Goal: Information Seeking & Learning: Learn about a topic

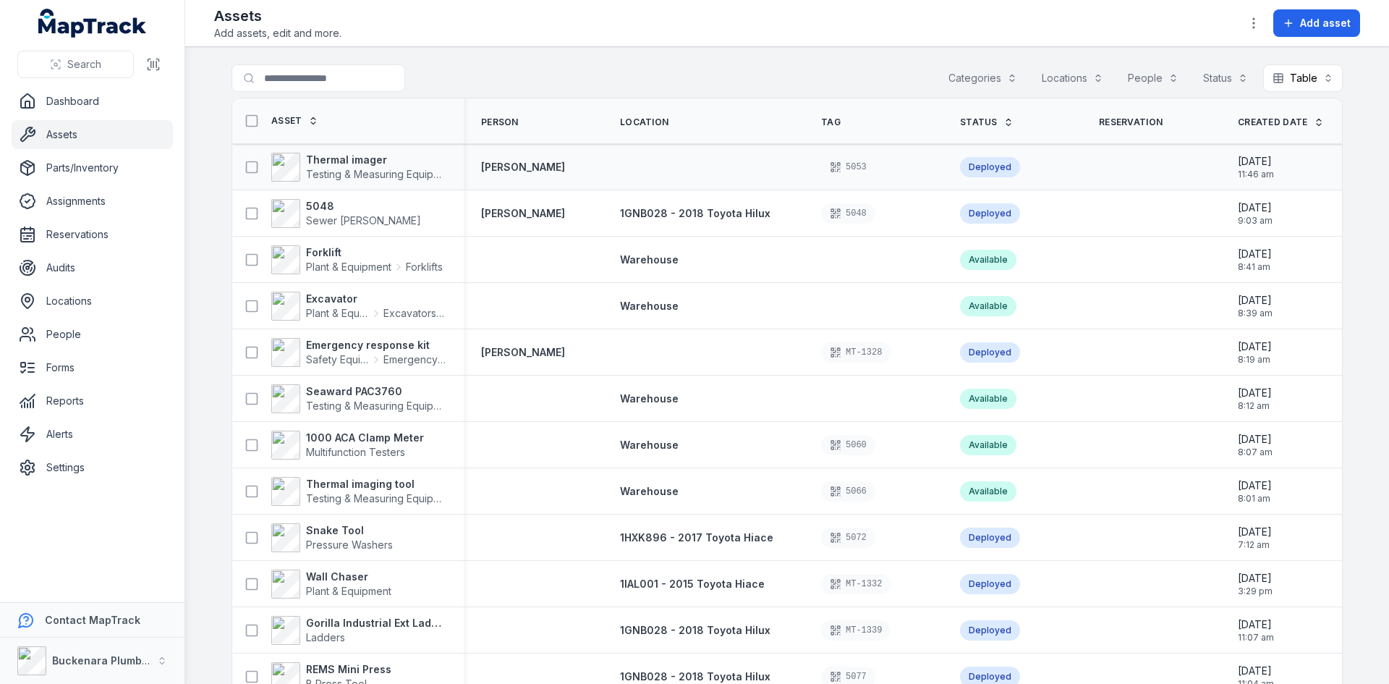
click at [711, 161] on div at bounding box center [703, 167] width 201 height 12
click at [354, 161] on strong "Thermal imager" at bounding box center [376, 160] width 140 height 14
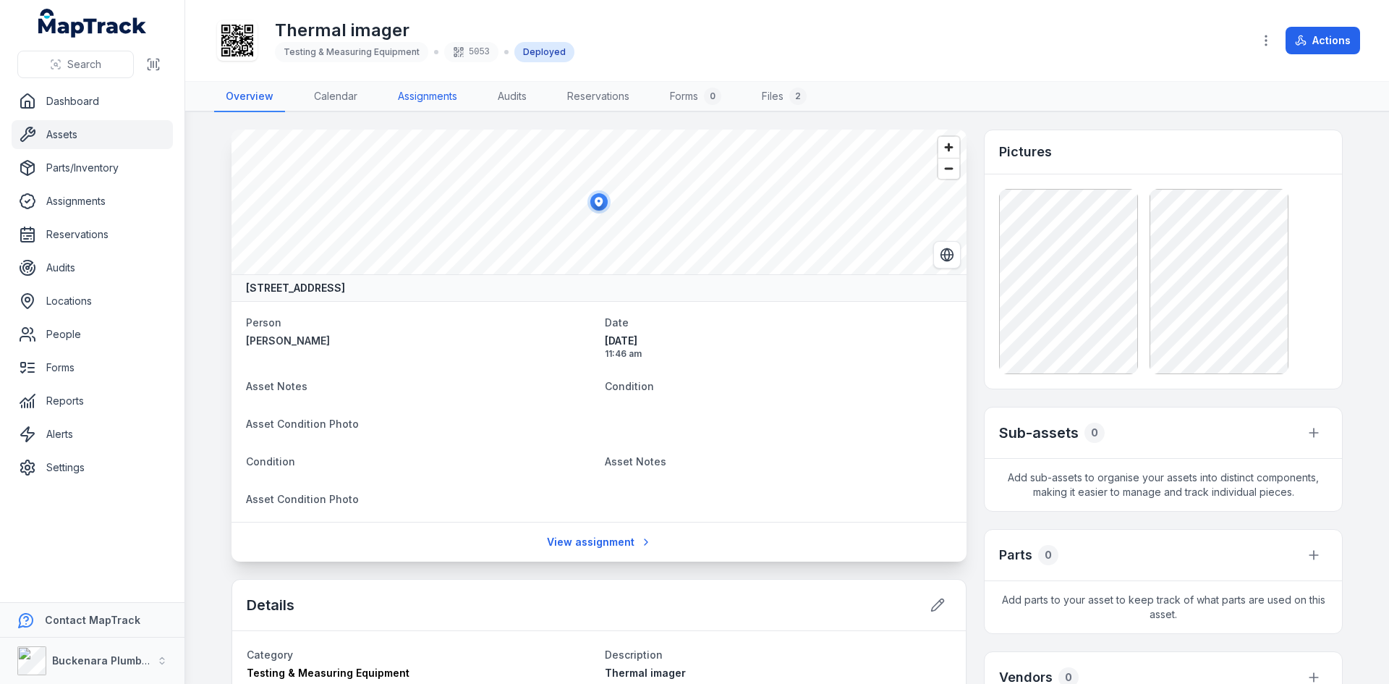
click at [427, 89] on link "Assignments" at bounding box center [427, 97] width 82 height 30
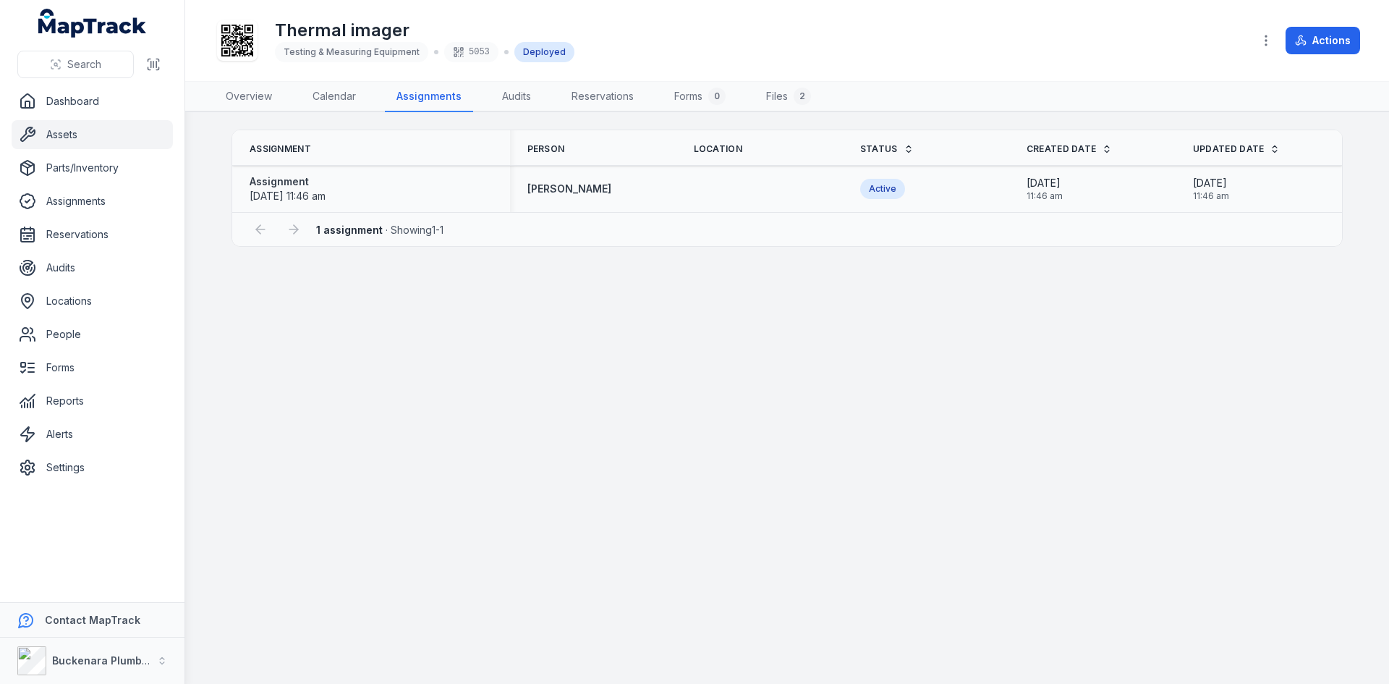
click at [349, 186] on div "Assignment [DATE] 11:46 am" at bounding box center [371, 188] width 243 height 29
click at [363, 184] on div "Assignment [DATE] 11:46 am" at bounding box center [371, 188] width 243 height 29
click at [365, 184] on div "Assignment [DATE] 11:46 am" at bounding box center [371, 188] width 243 height 29
click at [503, 98] on link "Audits" at bounding box center [516, 97] width 52 height 30
drag, startPoint x: 603, startPoint y: 88, endPoint x: 612, endPoint y: 90, distance: 8.8
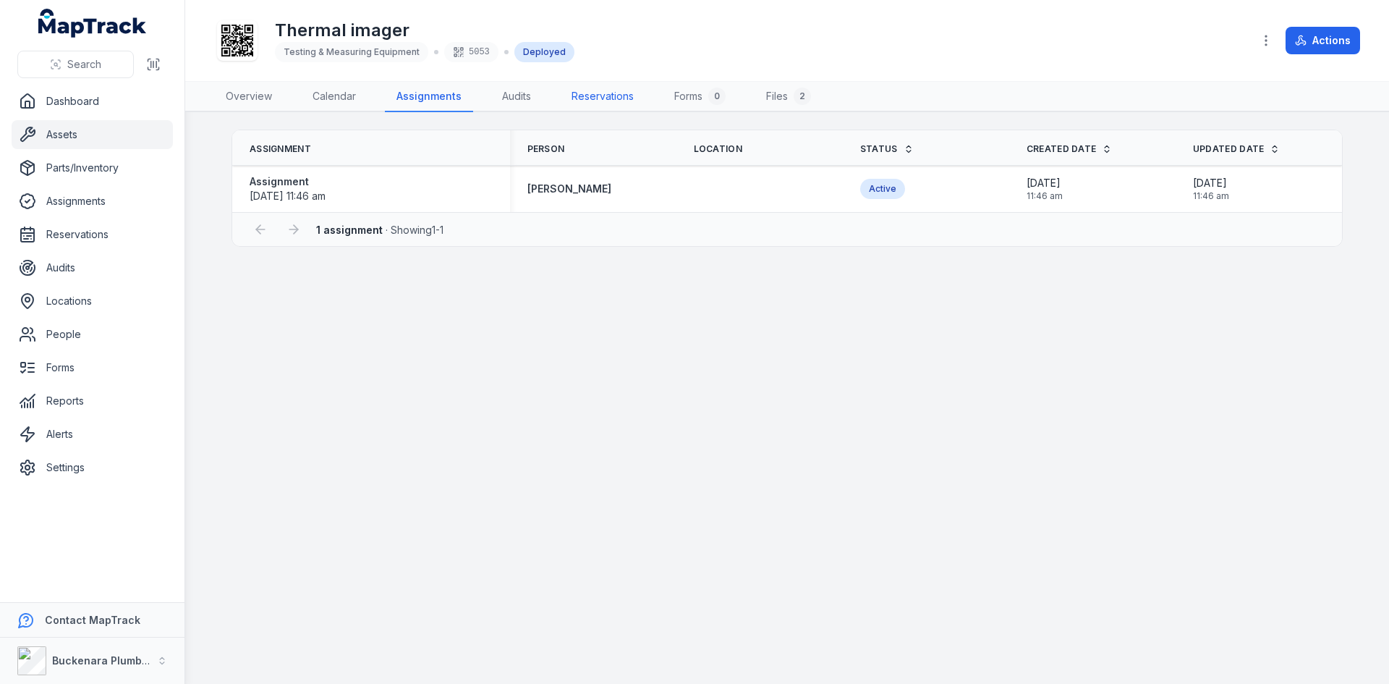
click at [604, 88] on link "Reservations" at bounding box center [602, 97] width 85 height 30
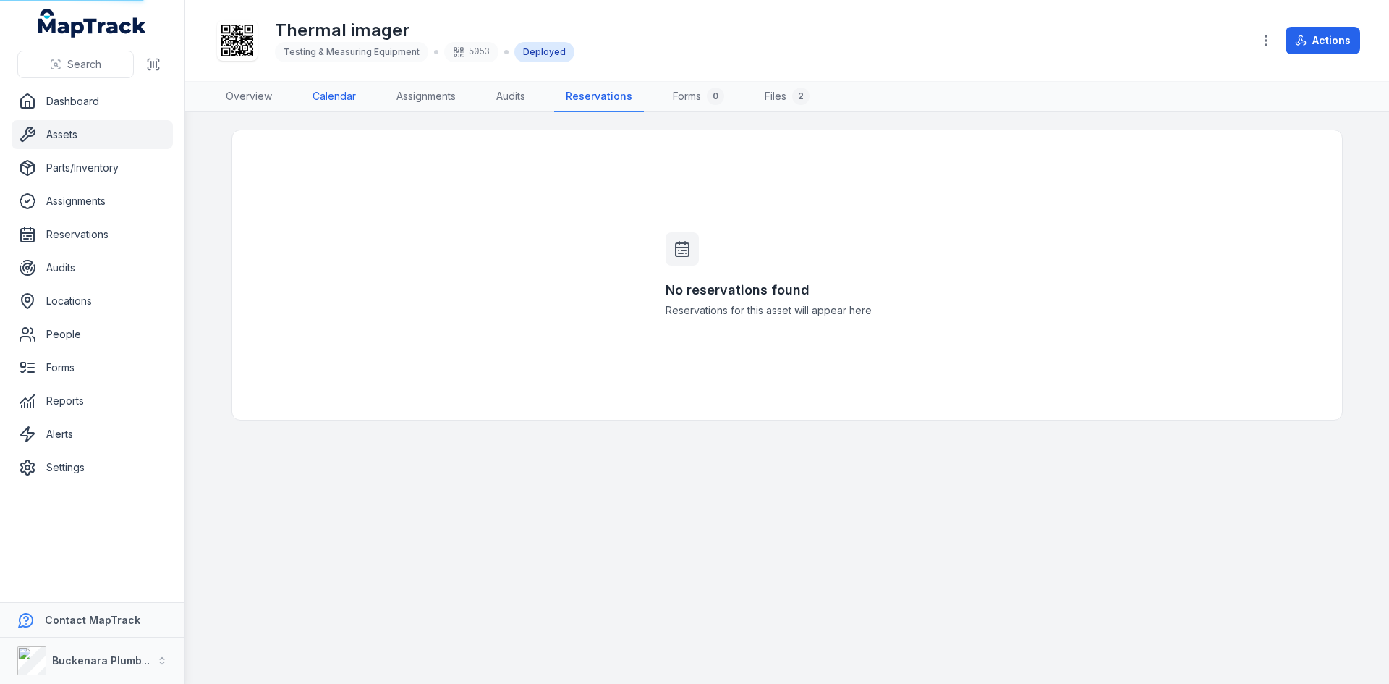
click at [327, 91] on link "Calendar" at bounding box center [334, 97] width 67 height 30
click at [239, 99] on link "Overview" at bounding box center [248, 97] width 69 height 30
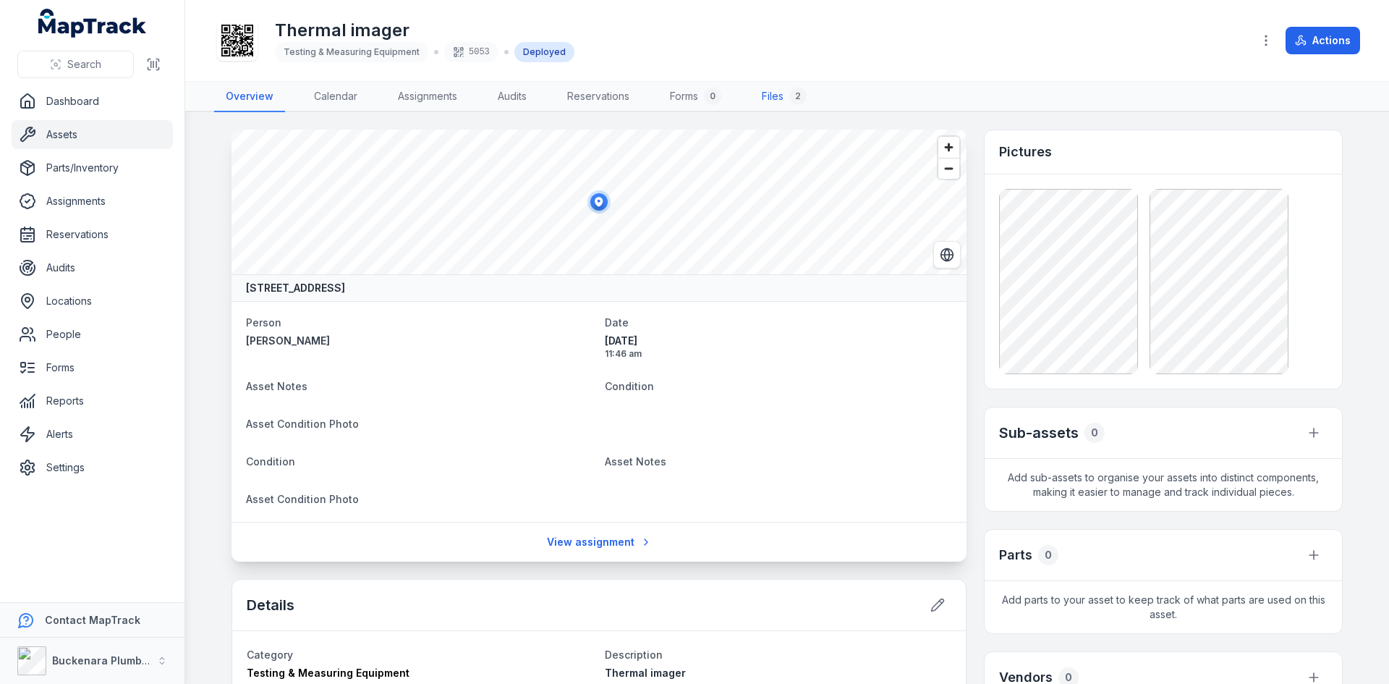
click at [778, 100] on link "Files 2" at bounding box center [784, 97] width 68 height 30
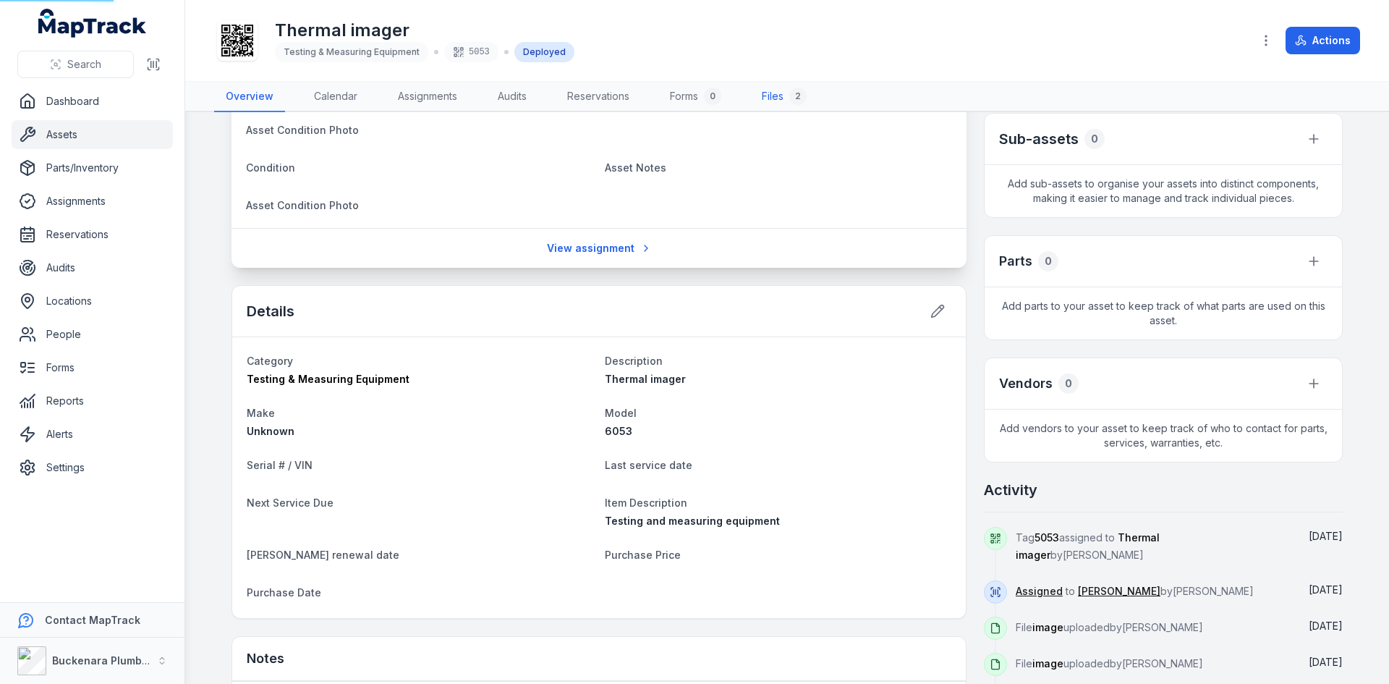
scroll to position [434, 0]
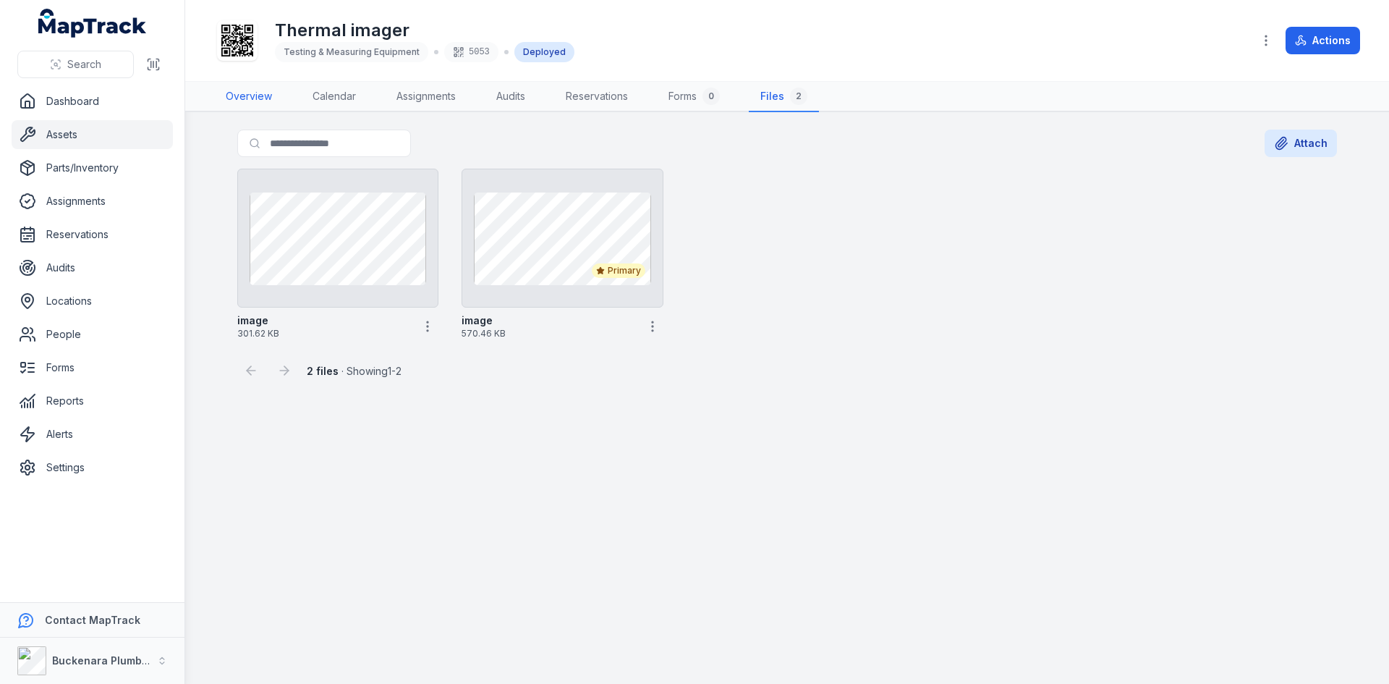
click at [232, 90] on link "Overview" at bounding box center [248, 97] width 69 height 30
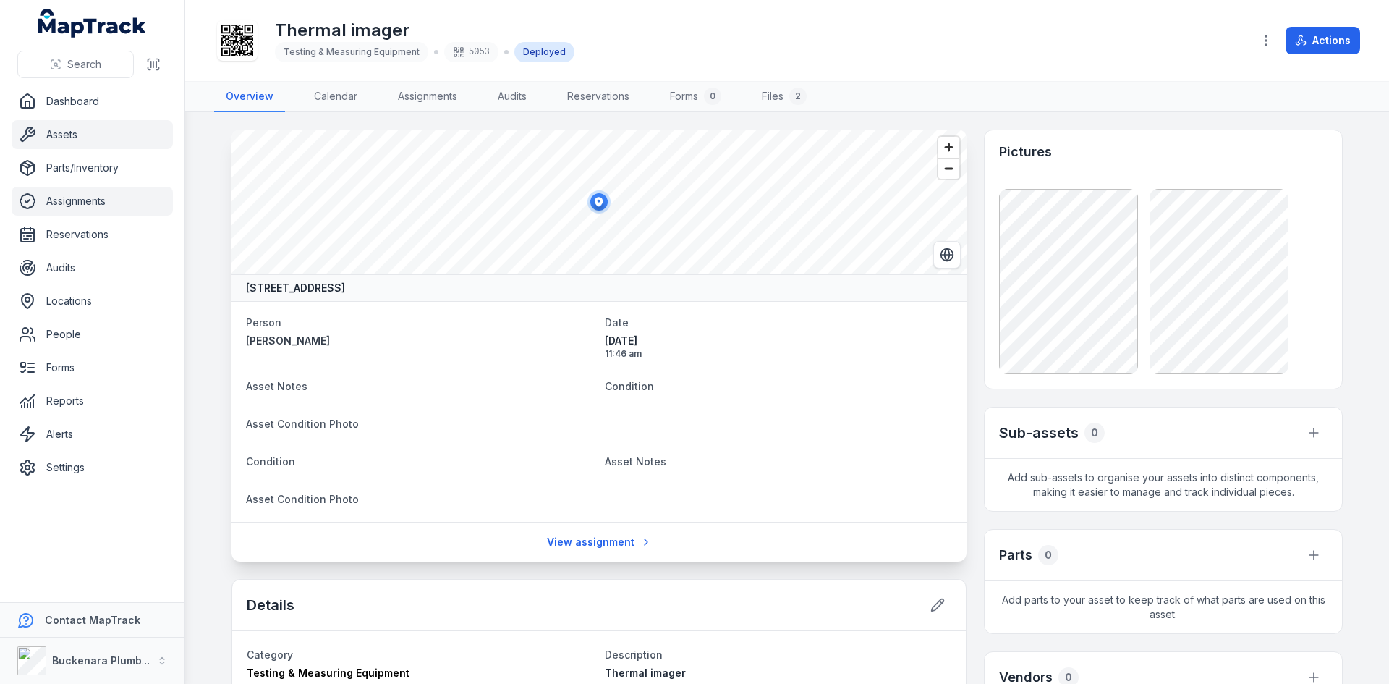
click at [95, 202] on link "Assignments" at bounding box center [92, 201] width 161 height 29
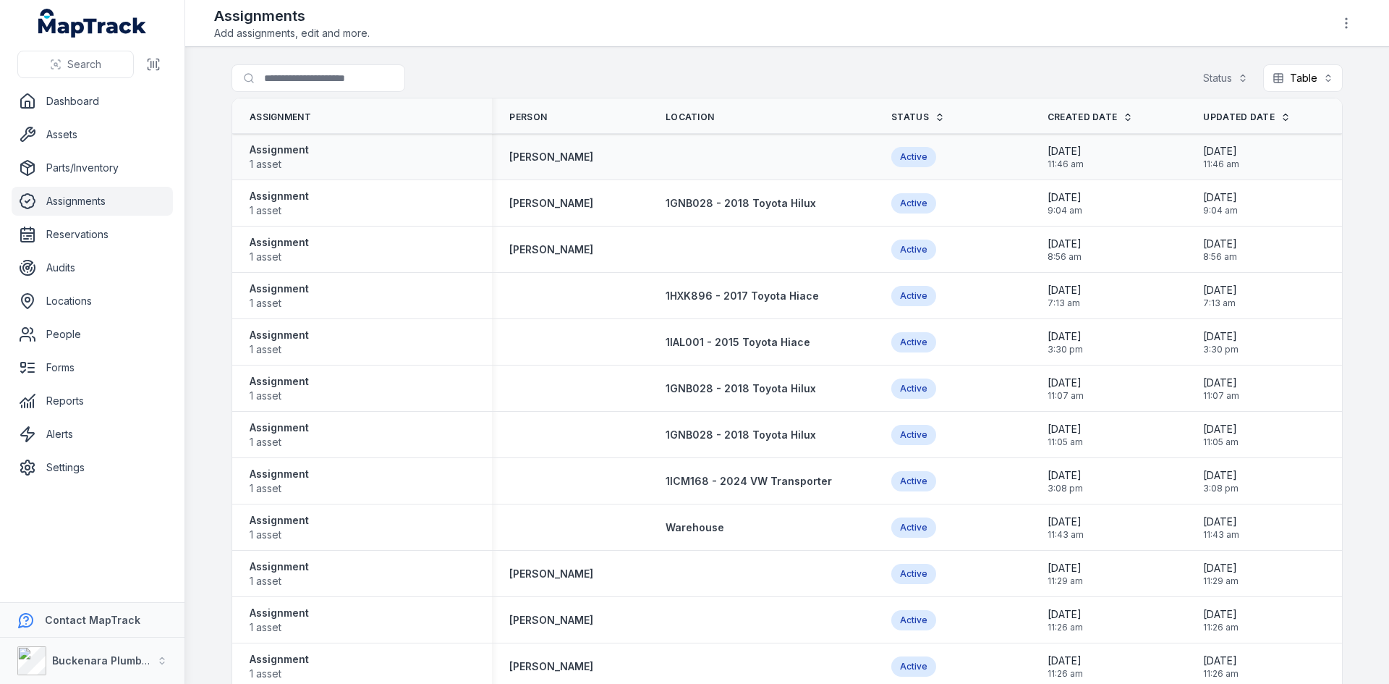
click at [665, 151] on div at bounding box center [761, 157] width 226 height 12
click at [352, 148] on div "Assignment 1 asset" at bounding box center [362, 156] width 225 height 29
click at [514, 146] on div "[PERSON_NAME]" at bounding box center [570, 157] width 156 height 26
click at [564, 155] on strong "[PERSON_NAME]" at bounding box center [551, 157] width 84 height 14
click at [695, 118] on span "Location" at bounding box center [689, 117] width 48 height 12
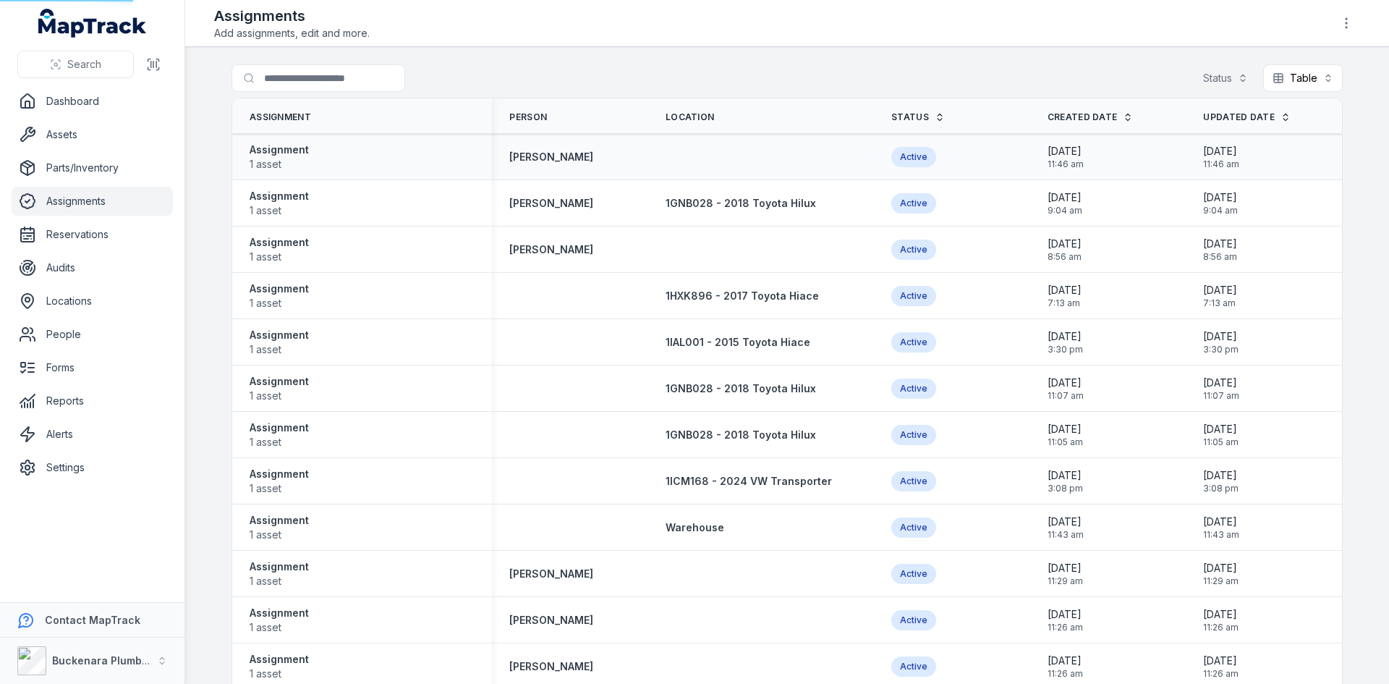
click at [684, 153] on div at bounding box center [761, 157] width 226 height 12
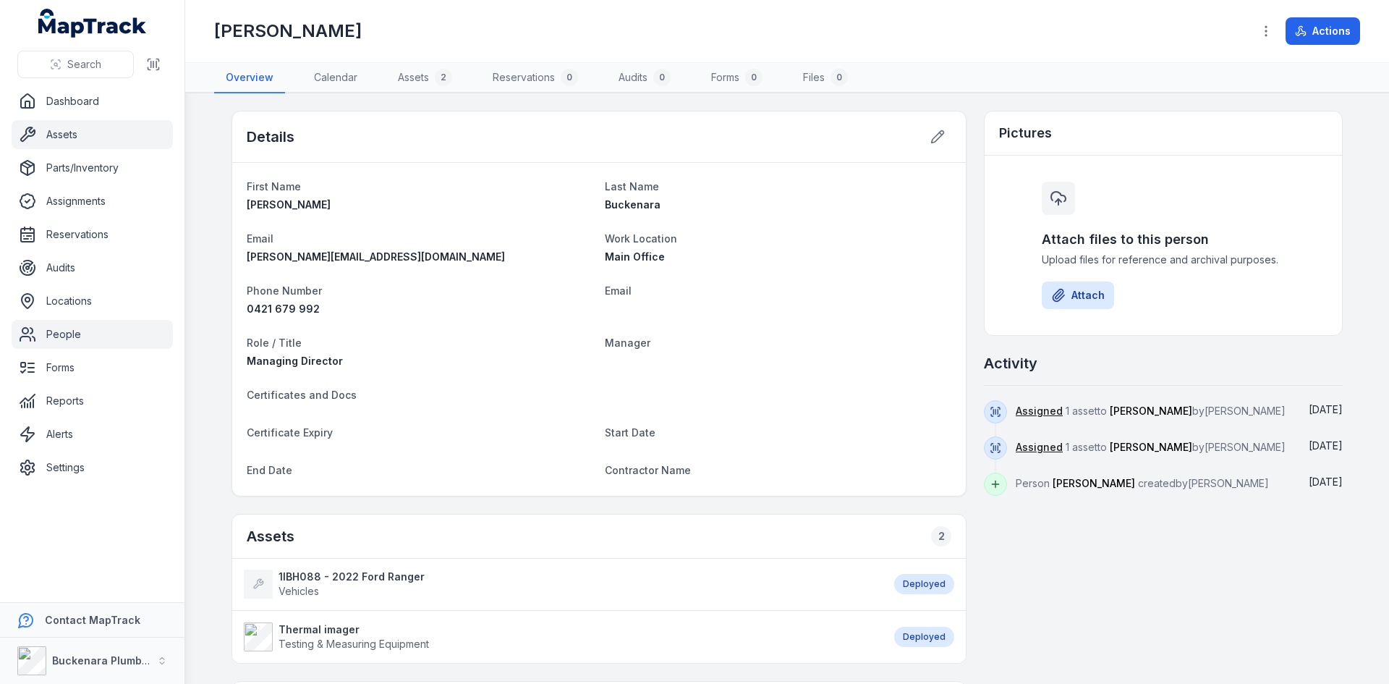
click at [73, 138] on link "Assets" at bounding box center [92, 134] width 161 height 29
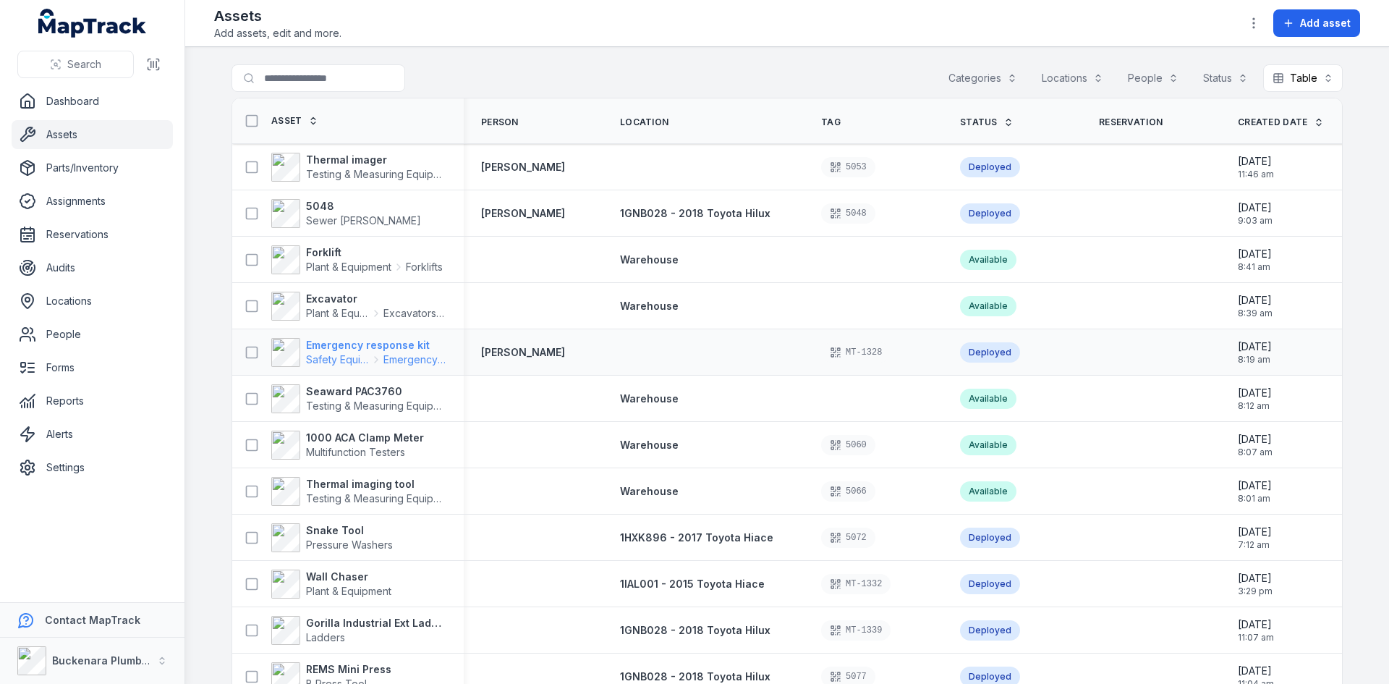
click at [328, 346] on strong "Emergency response kit" at bounding box center [376, 345] width 140 height 14
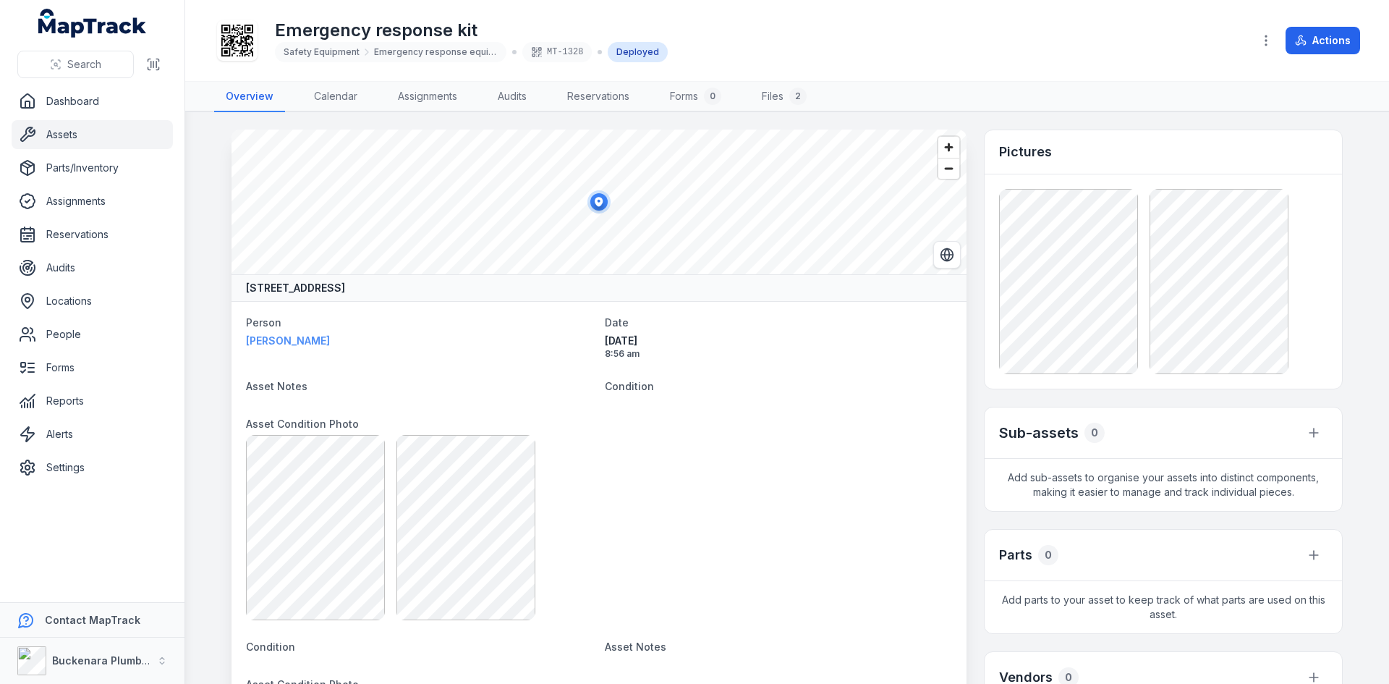
click at [255, 338] on strong "[PERSON_NAME]" at bounding box center [419, 340] width 347 height 14
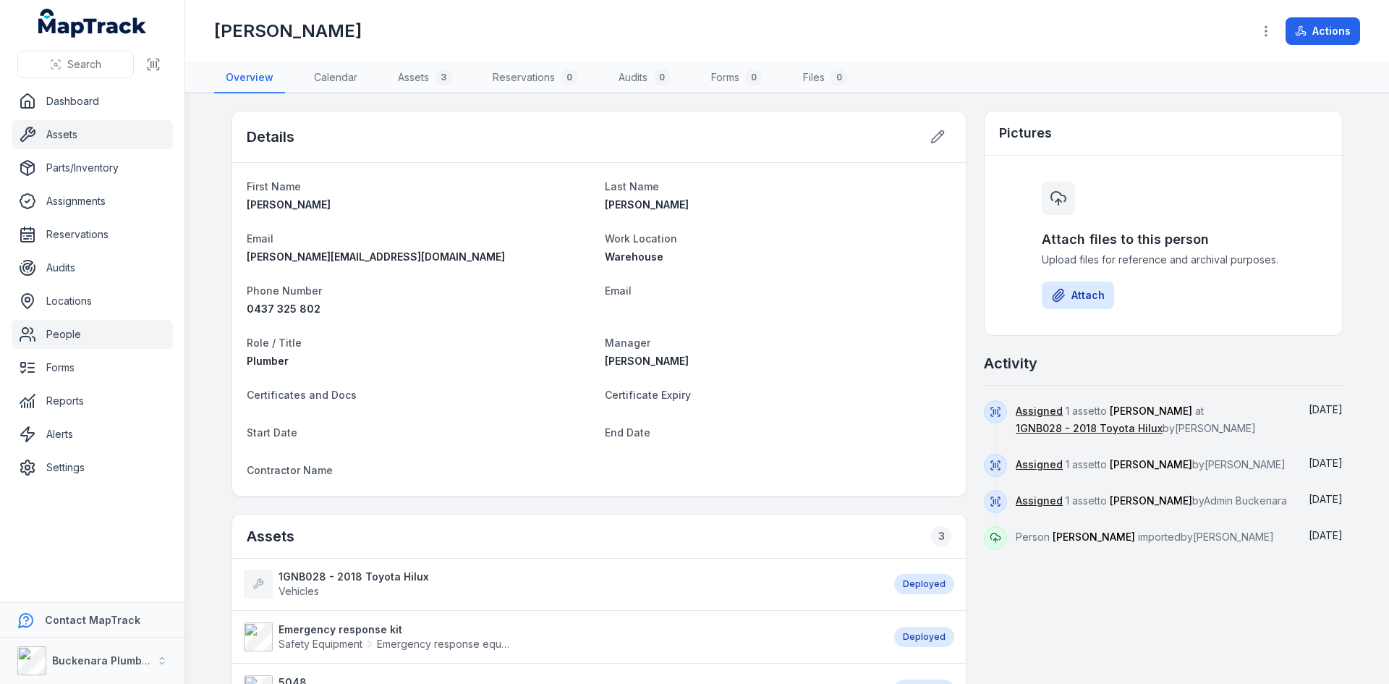
click at [69, 135] on link "Assets" at bounding box center [92, 134] width 161 height 29
